Goal: Task Accomplishment & Management: Manage account settings

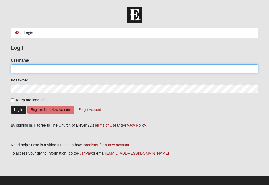
type input "[EMAIL_ADDRESS][DOMAIN_NAME]"
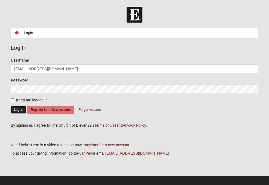
click at [15, 108] on button "Log In" at bounding box center [19, 110] width 16 height 8
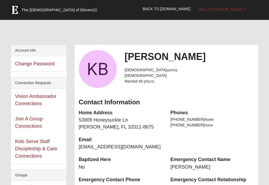
click at [229, 10] on span "Hello Keith" at bounding box center [220, 9] width 44 height 4
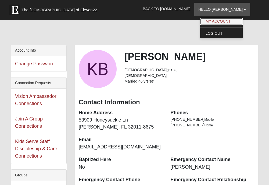
click at [225, 19] on link "My Account" at bounding box center [221, 21] width 42 height 7
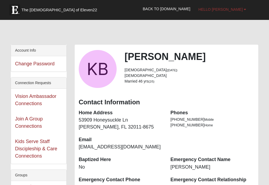
click at [236, 7] on span "Hello [PERSON_NAME]" at bounding box center [220, 9] width 44 height 4
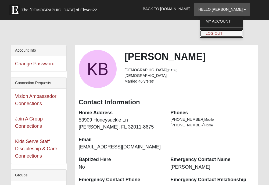
click at [227, 34] on link "Log Out" at bounding box center [221, 33] width 42 height 7
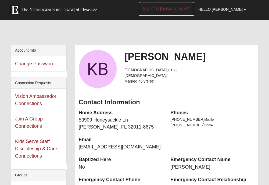
click at [176, 8] on link "Back to COE22.com" at bounding box center [167, 8] width 56 height 13
